Goal: Transaction & Acquisition: Purchase product/service

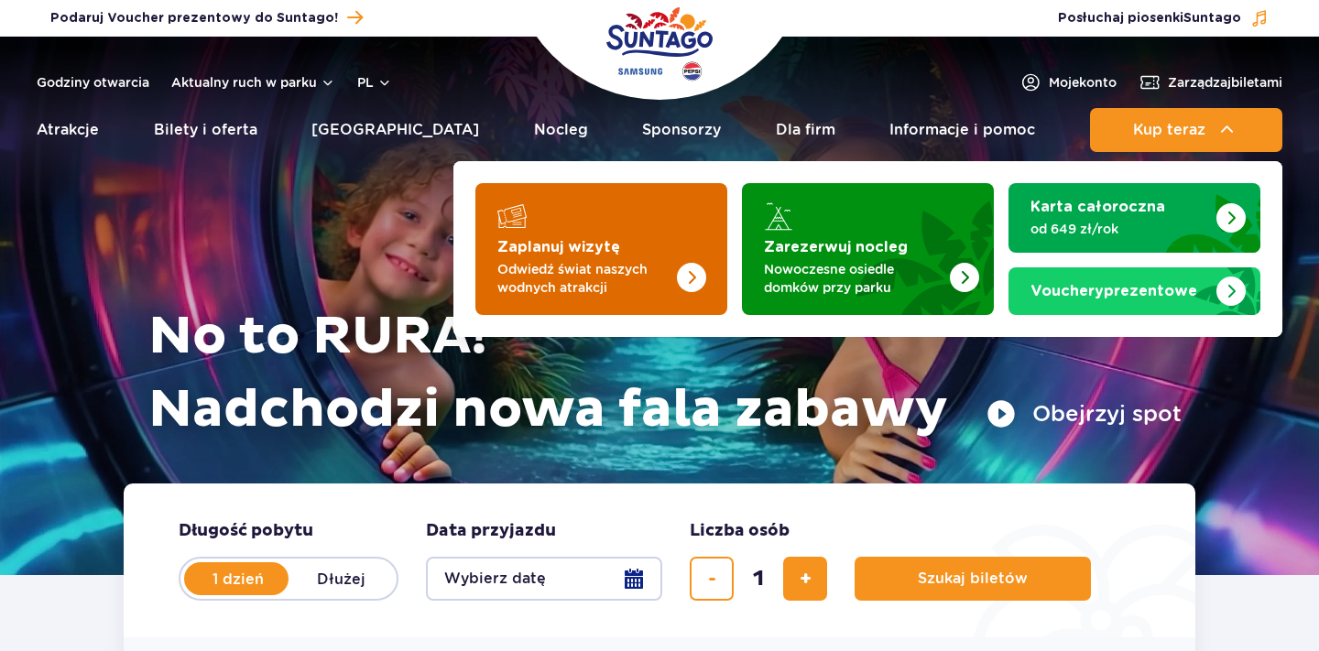
click at [545, 263] on p "Odwiedź świat naszych wodnych atrakcji" at bounding box center [586, 278] width 179 height 37
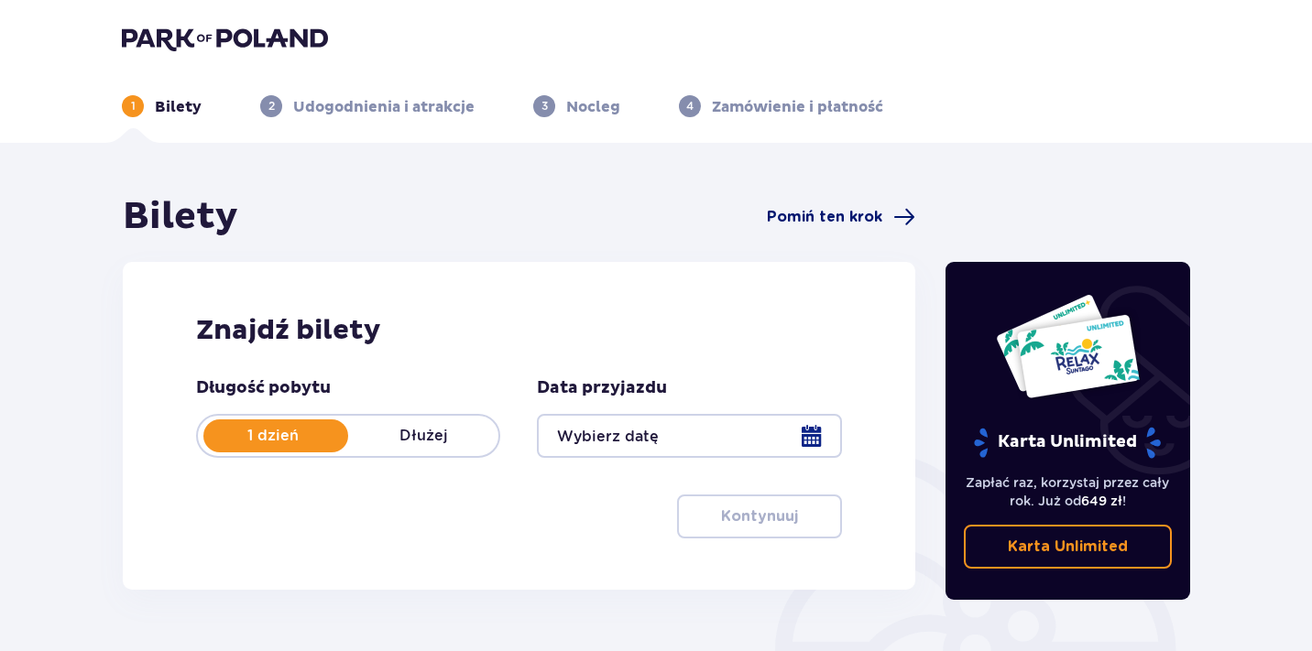
click at [859, 213] on span "Pomiń ten krok" at bounding box center [824, 217] width 115 height 20
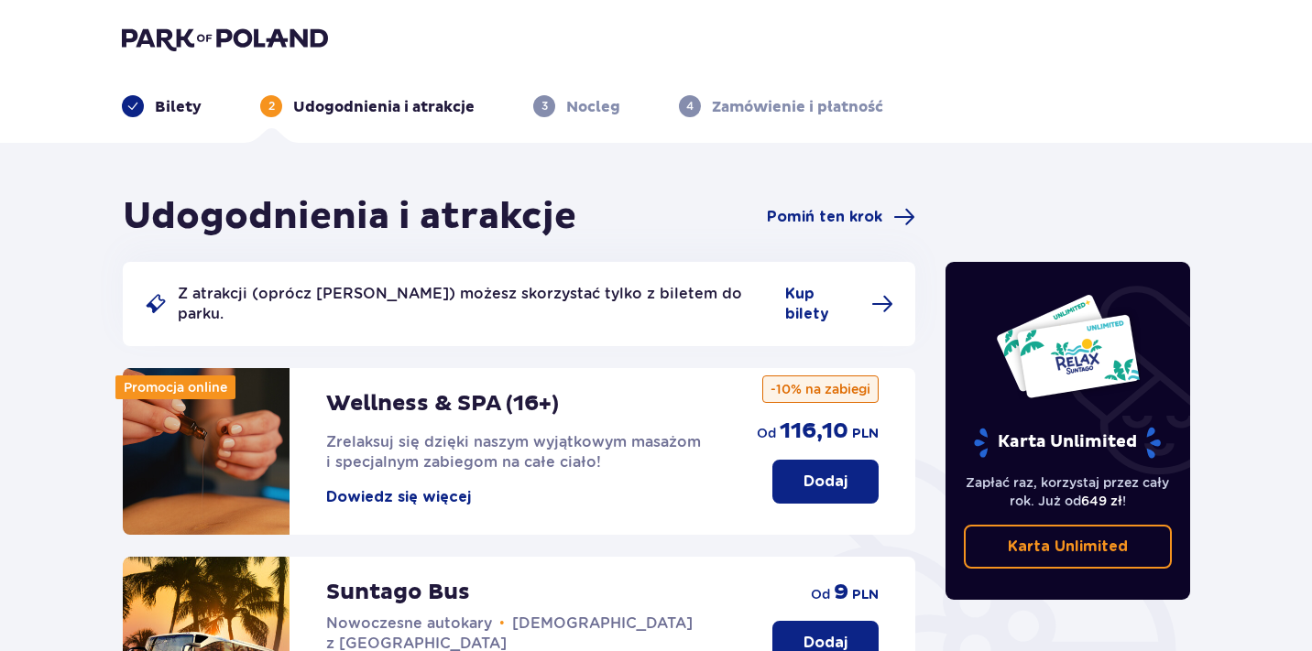
click at [785, 460] on button "Dodaj" at bounding box center [825, 482] width 106 height 44
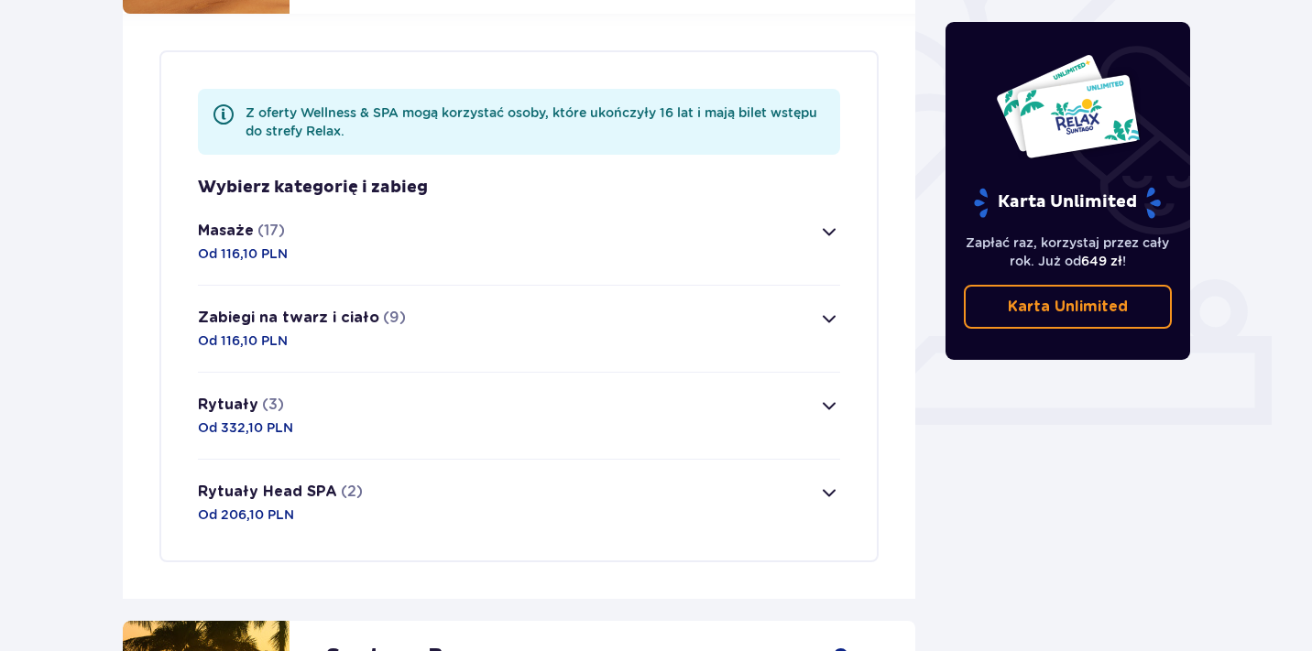
scroll to position [531, 0]
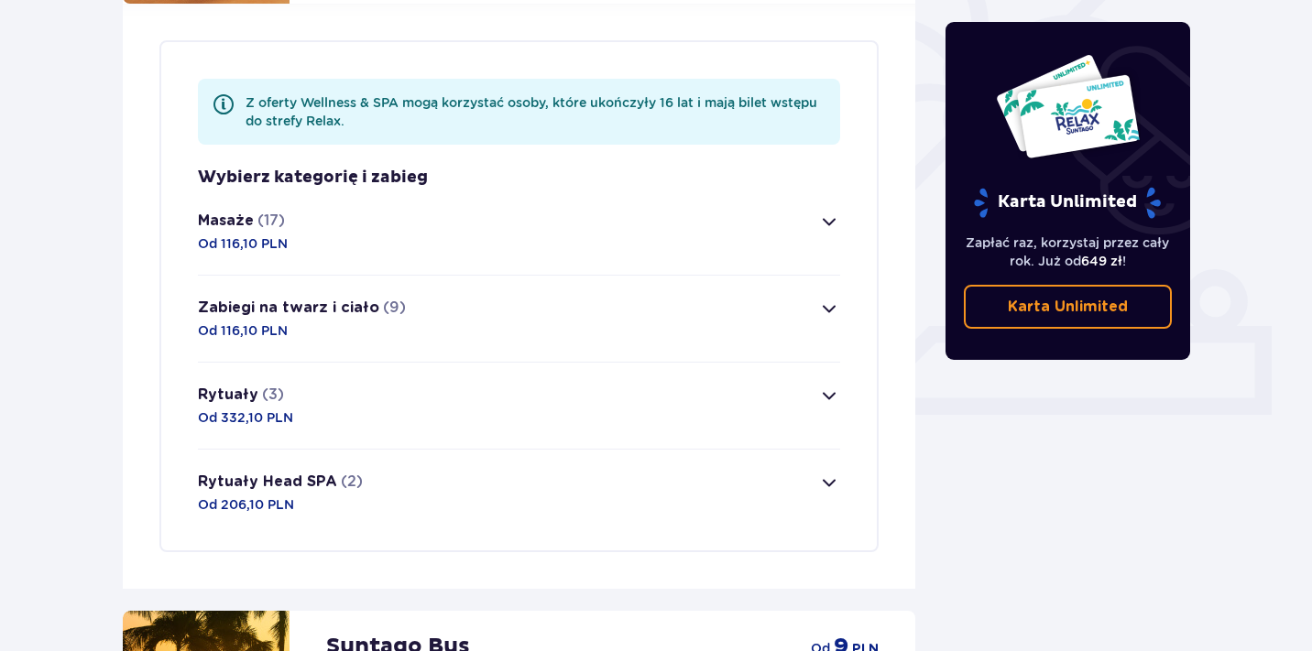
click at [624, 213] on button "Masaże (17) Od 116,10 PLN" at bounding box center [519, 232] width 642 height 86
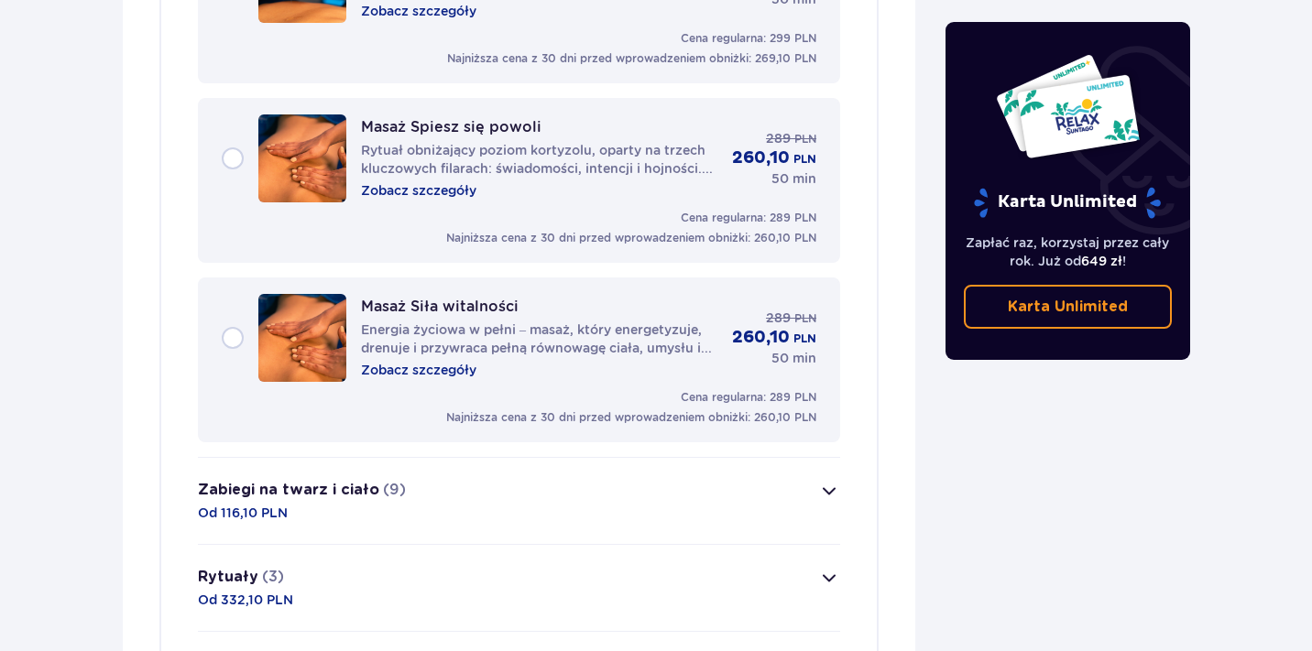
click at [550, 497] on button "Zabiegi na twarz i ciało (9) Od 116,10 PLN" at bounding box center [519, 501] width 642 height 86
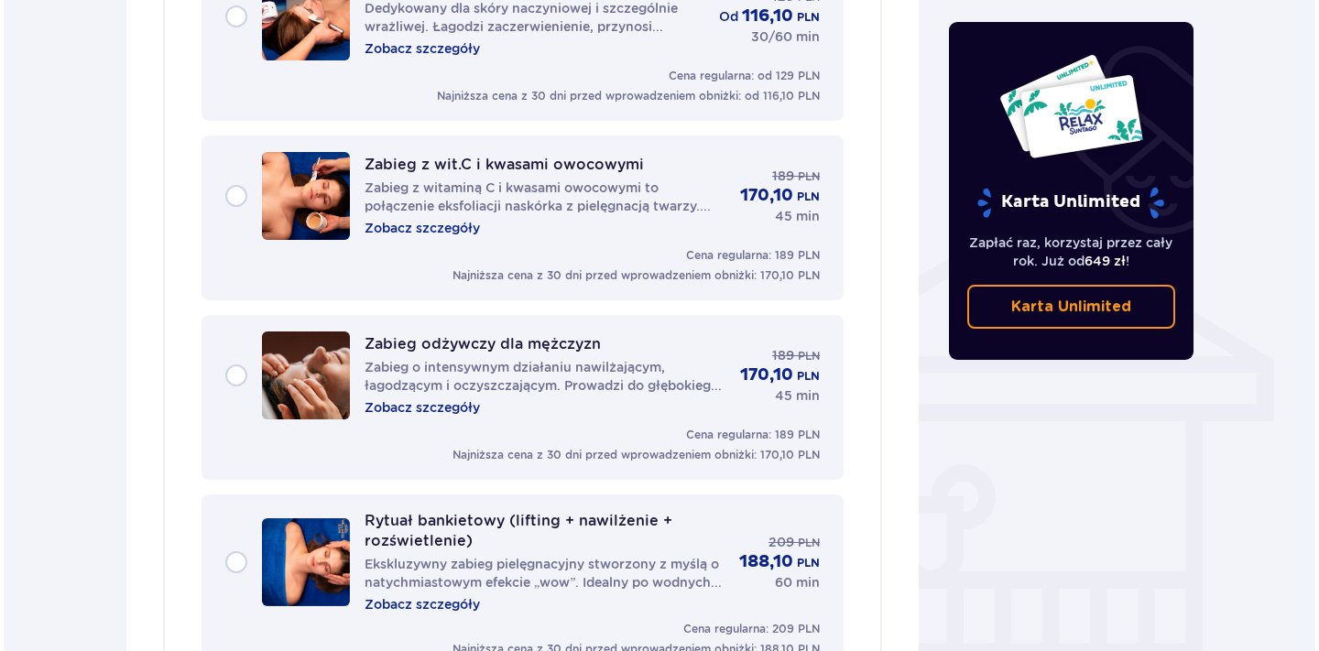
scroll to position [1275, 0]
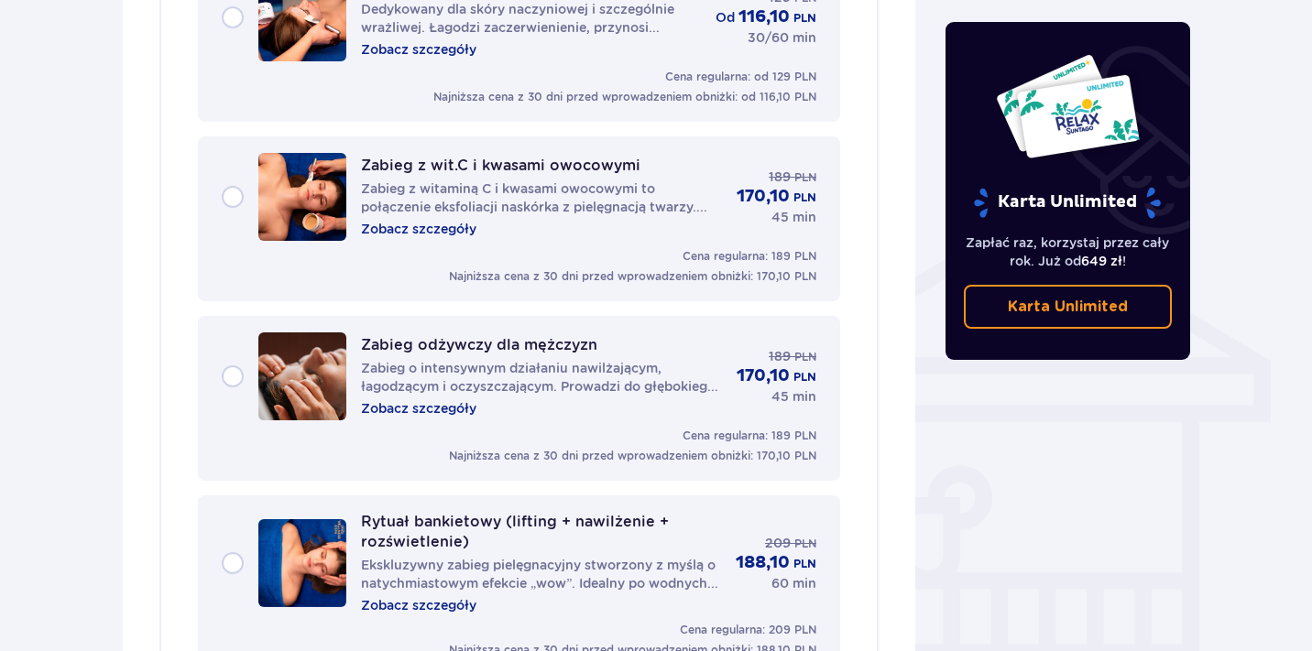
click at [424, 399] on p "Zobacz szczegóły" at bounding box center [418, 408] width 115 height 18
